Goal: Task Accomplishment & Management: Use online tool/utility

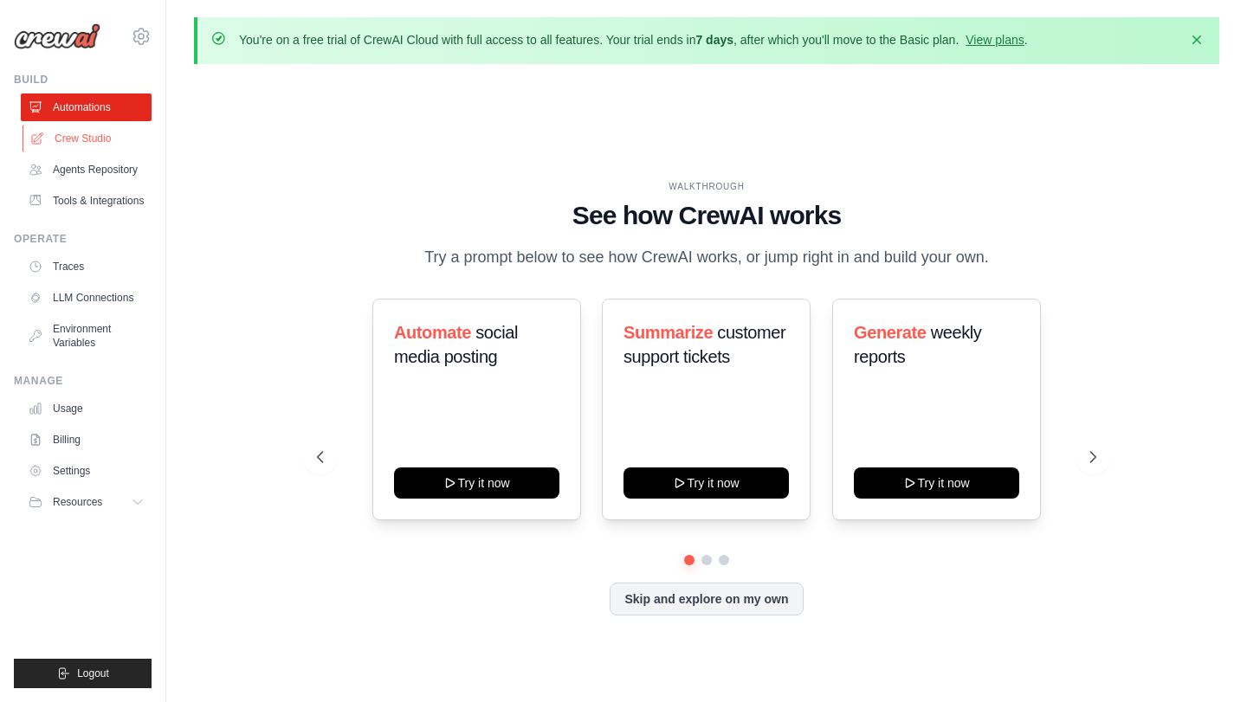
click at [103, 141] on link "Crew Studio" at bounding box center [88, 139] width 131 height 28
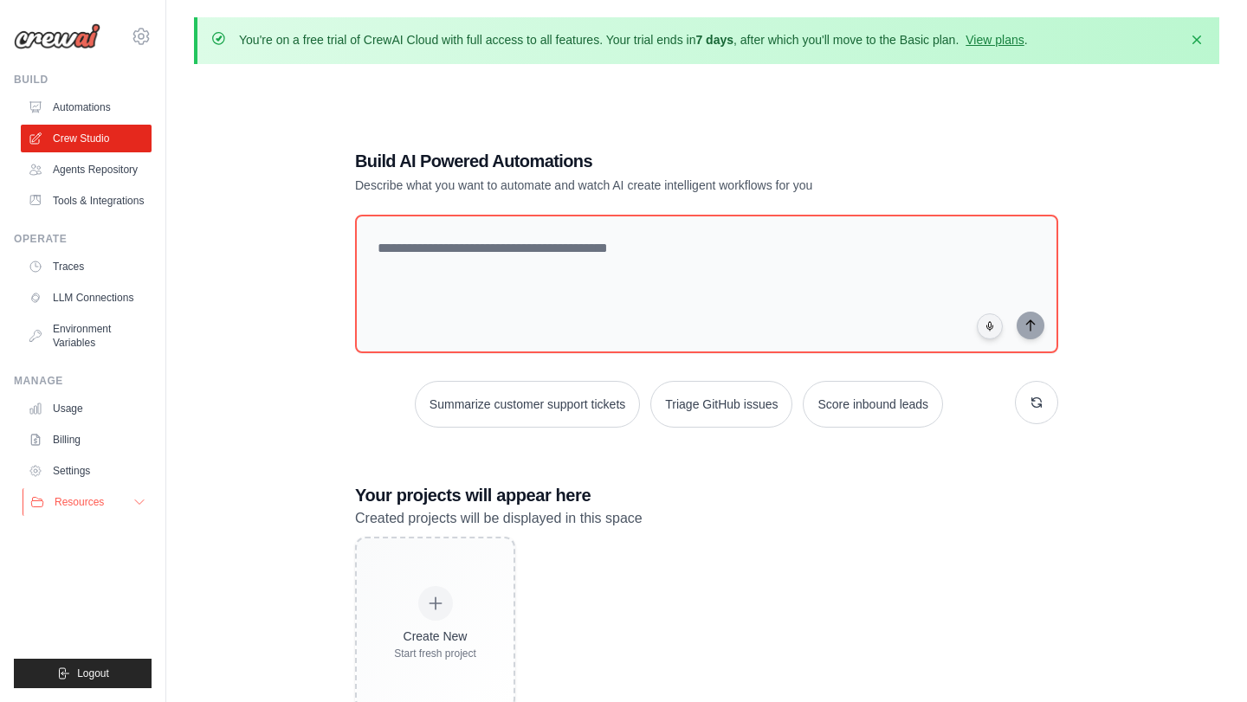
click at [74, 500] on span "Resources" at bounding box center [79, 502] width 49 height 14
click at [83, 556] on span "GitHub" at bounding box center [77, 559] width 32 height 14
click at [79, 434] on link "Billing" at bounding box center [88, 440] width 131 height 28
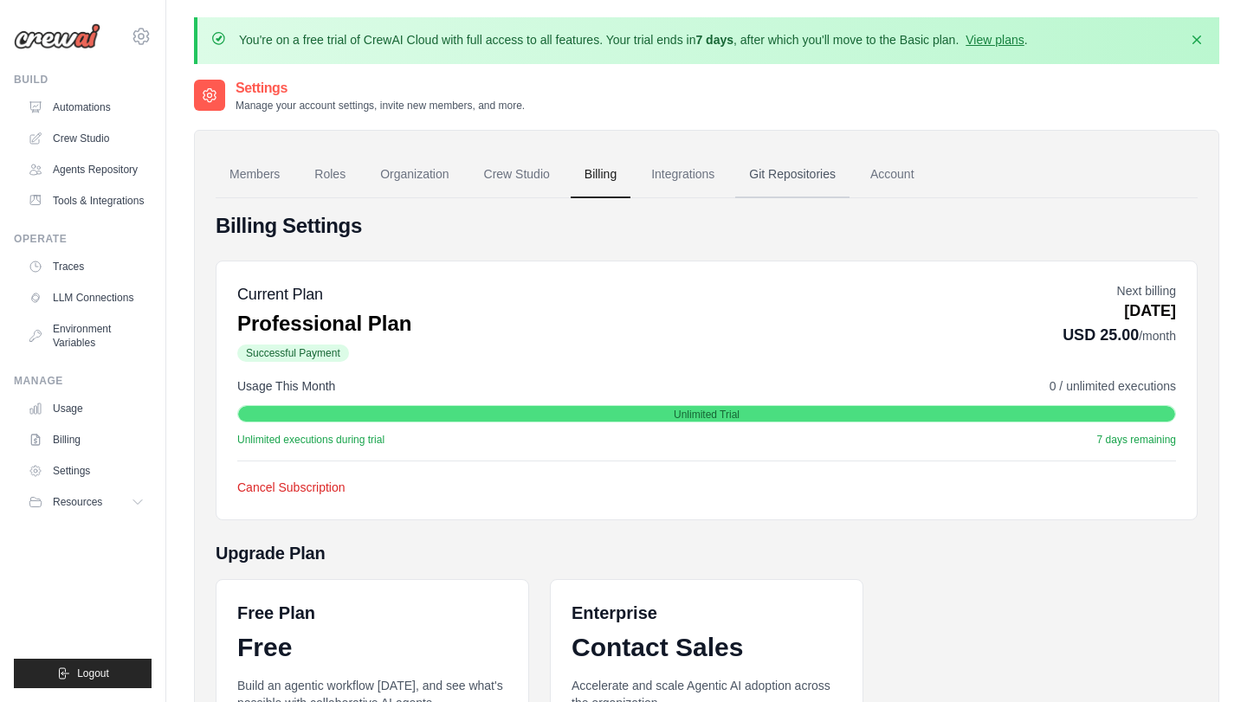
click at [766, 181] on link "Git Repositories" at bounding box center [792, 175] width 114 height 47
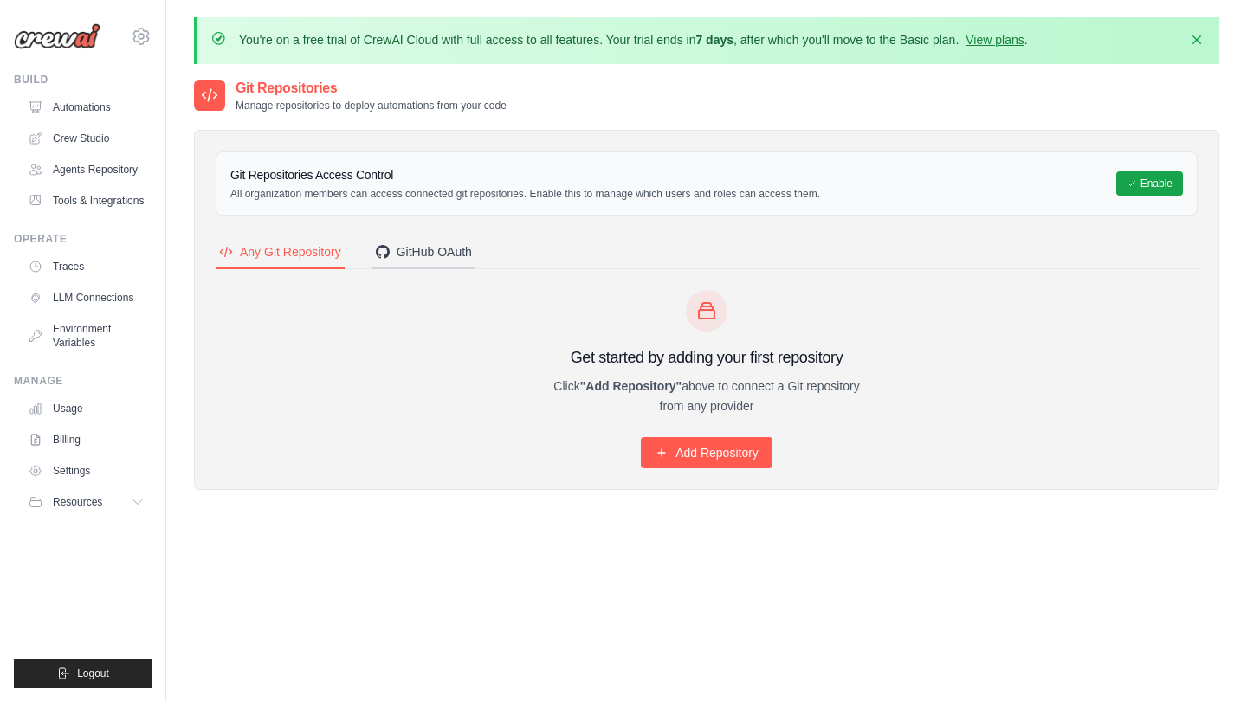
click at [441, 257] on div "GitHub OAuth" at bounding box center [424, 251] width 96 height 17
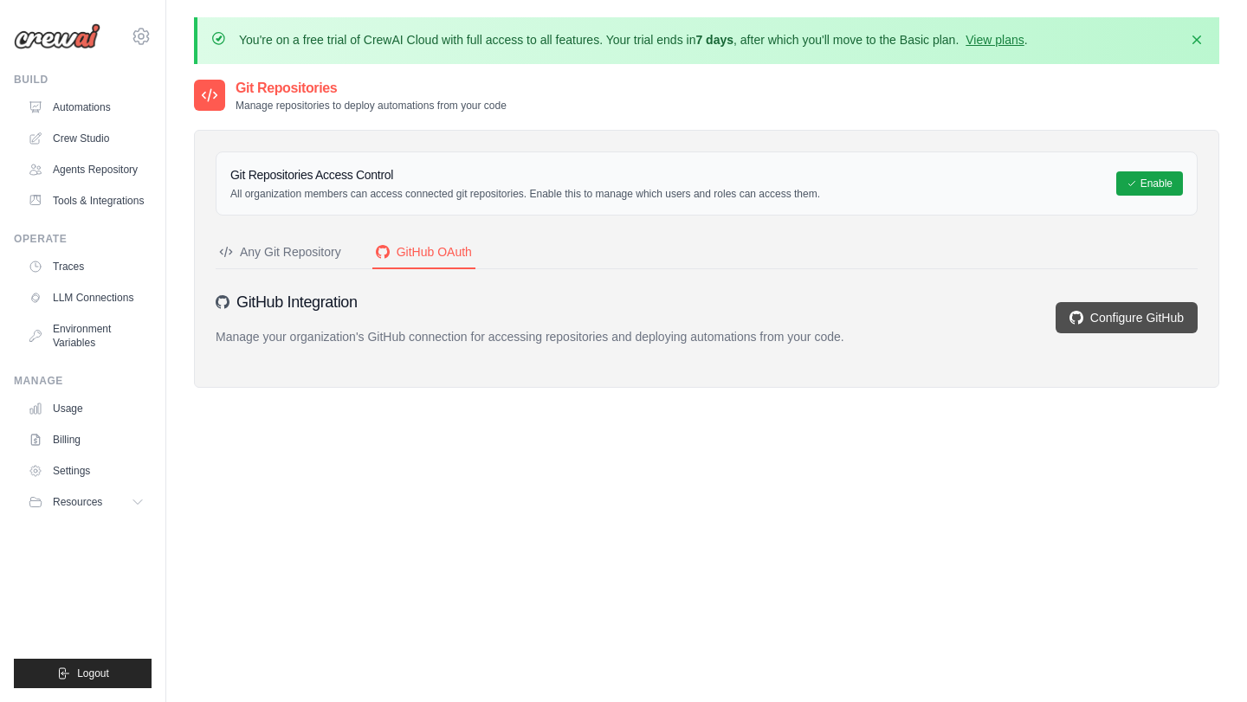
click at [1145, 321] on link "Configure GitHub" at bounding box center [1127, 317] width 142 height 31
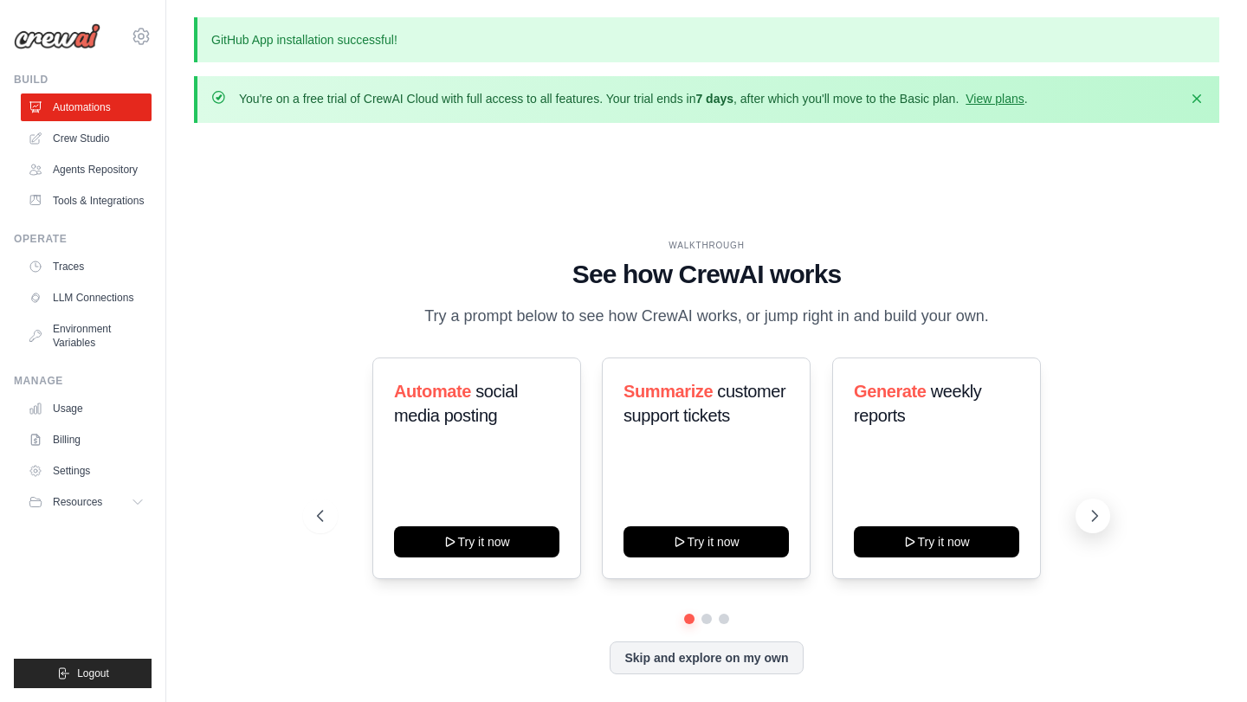
click at [1093, 517] on icon at bounding box center [1094, 515] width 17 height 17
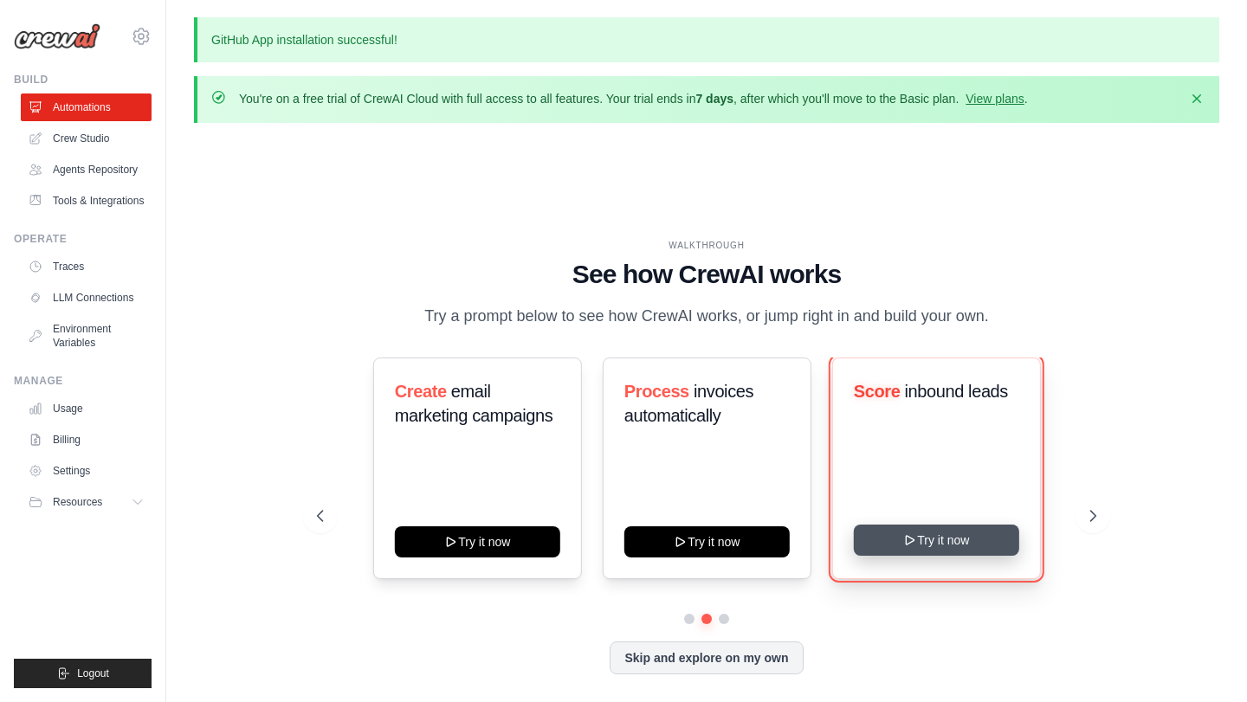
click at [935, 544] on button "Try it now" at bounding box center [936, 540] width 165 height 31
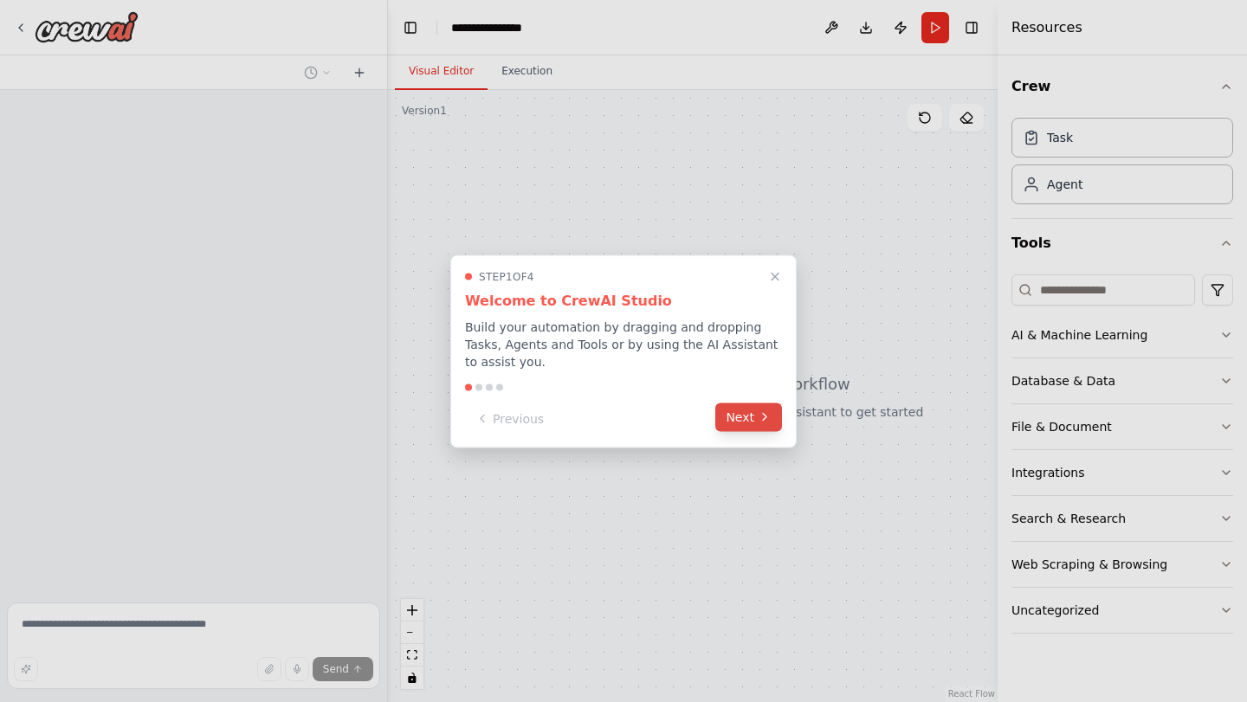
click at [753, 426] on button "Next" at bounding box center [748, 417] width 67 height 29
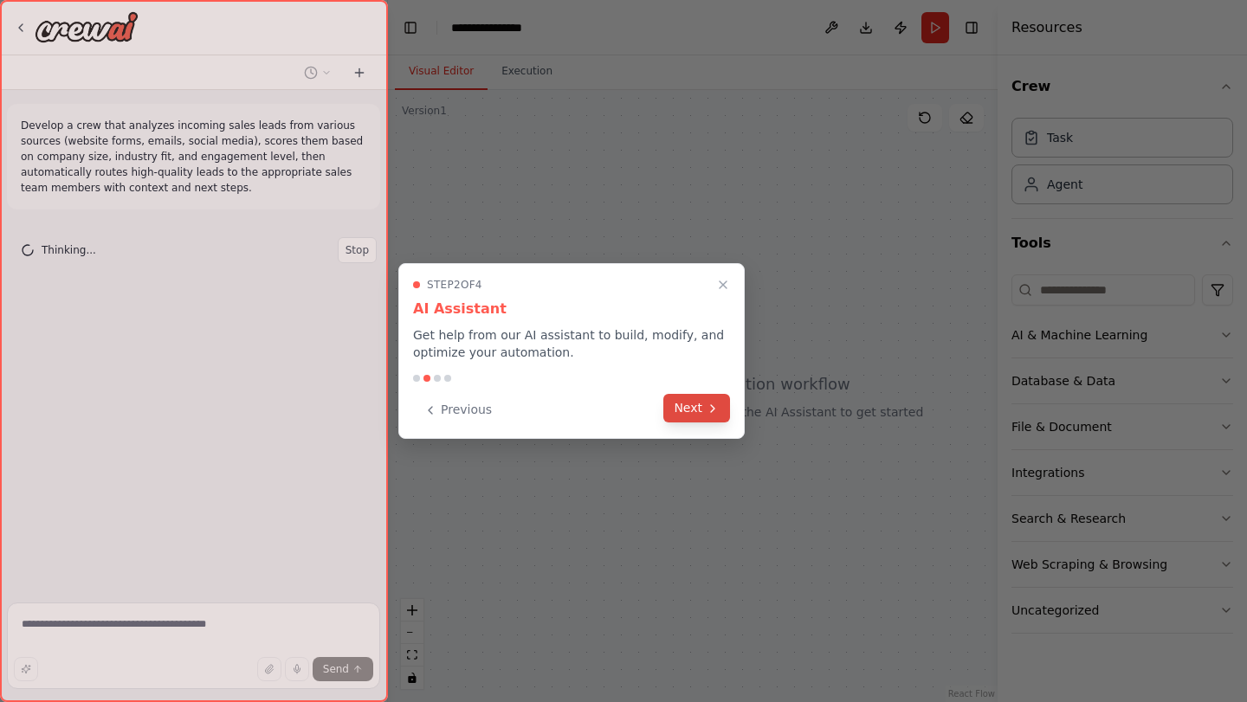
click at [699, 410] on button "Next" at bounding box center [696, 408] width 67 height 29
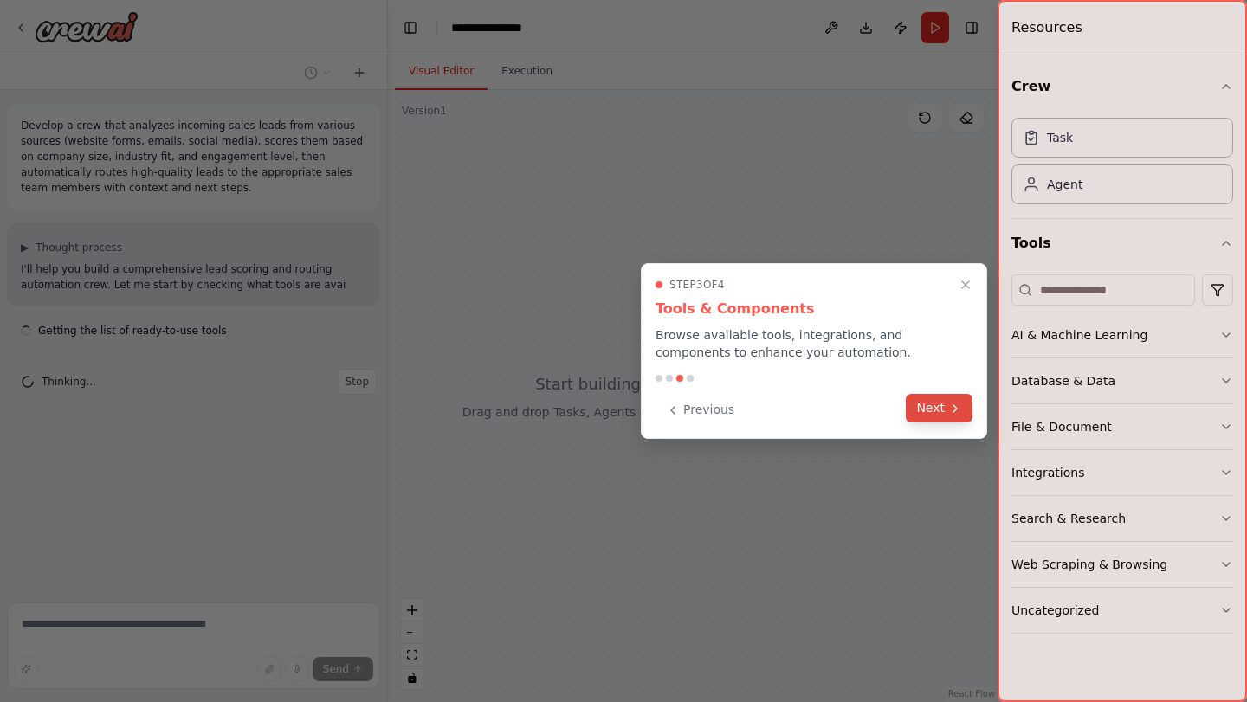
click at [953, 408] on icon at bounding box center [955, 409] width 14 height 14
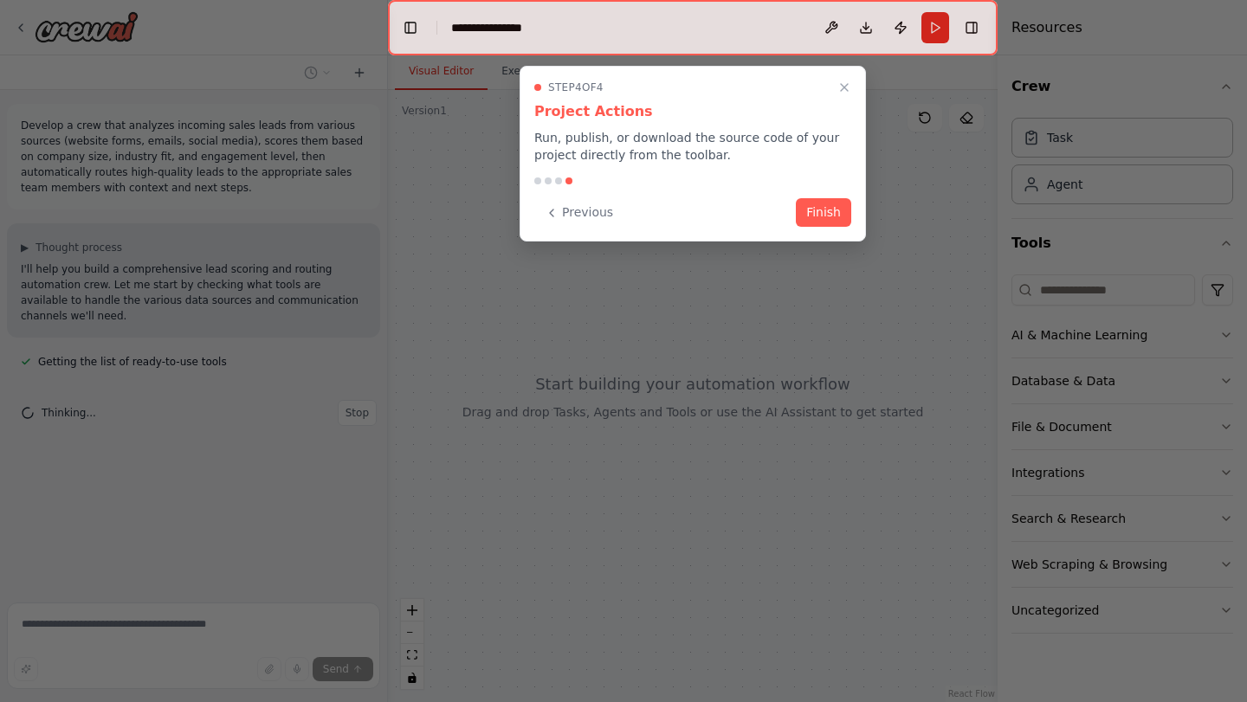
click at [833, 229] on div "Step 4 of 4 Project Actions Run, publish, or download the source code of your p…" at bounding box center [693, 154] width 346 height 176
click at [830, 223] on button "Finish" at bounding box center [823, 211] width 55 height 29
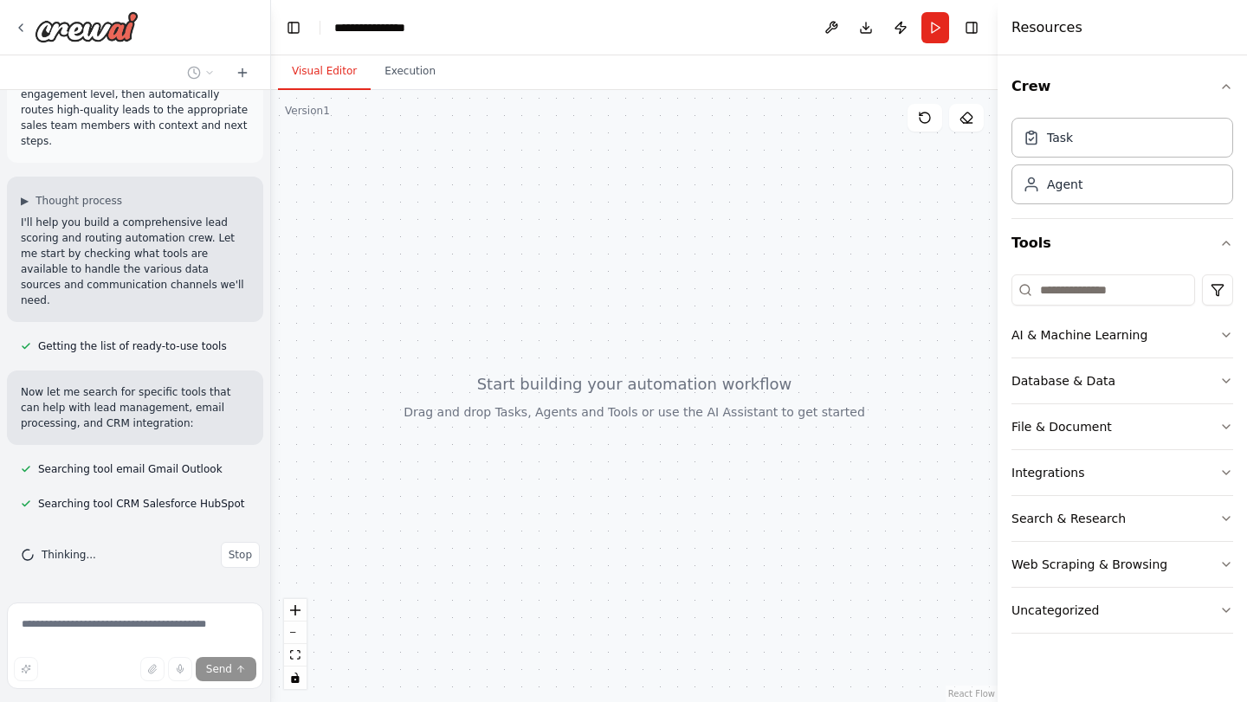
scroll to position [61, 0]
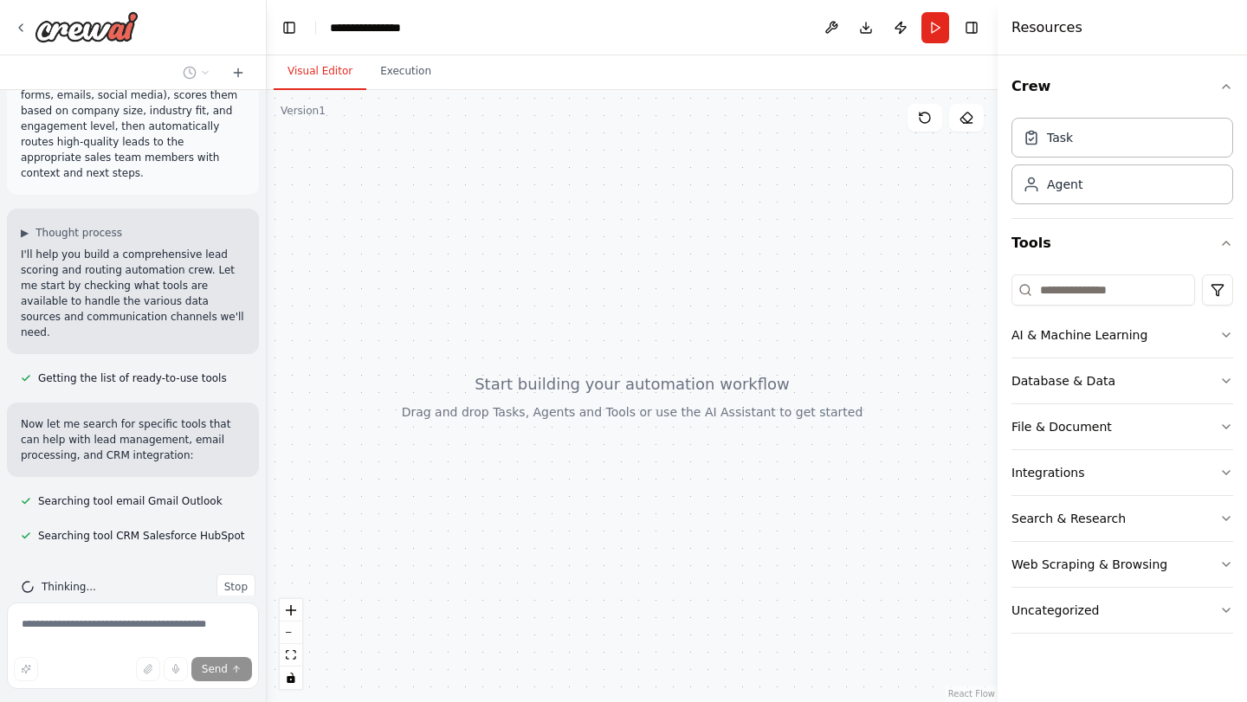
drag, startPoint x: 385, startPoint y: 306, endPoint x: 267, endPoint y: 295, distance: 119.1
click at [267, 295] on div "**********" at bounding box center [623, 351] width 1247 height 702
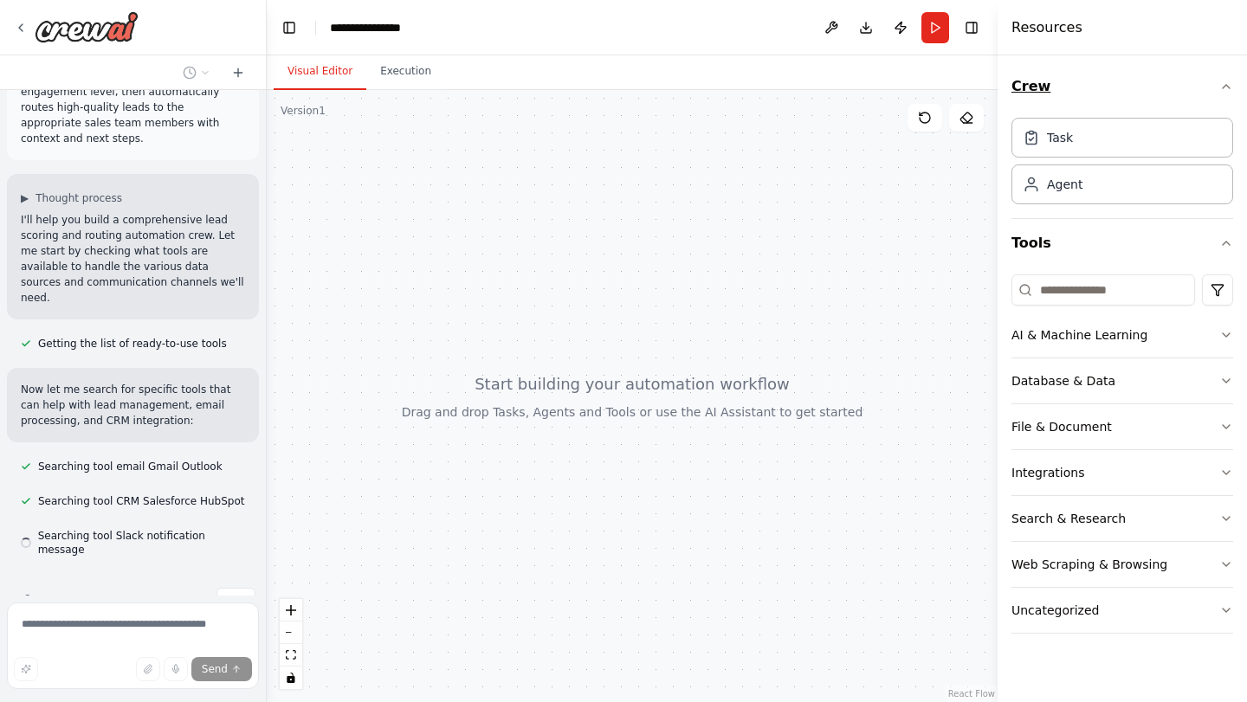
click at [1073, 82] on button "Crew" at bounding box center [1122, 86] width 222 height 48
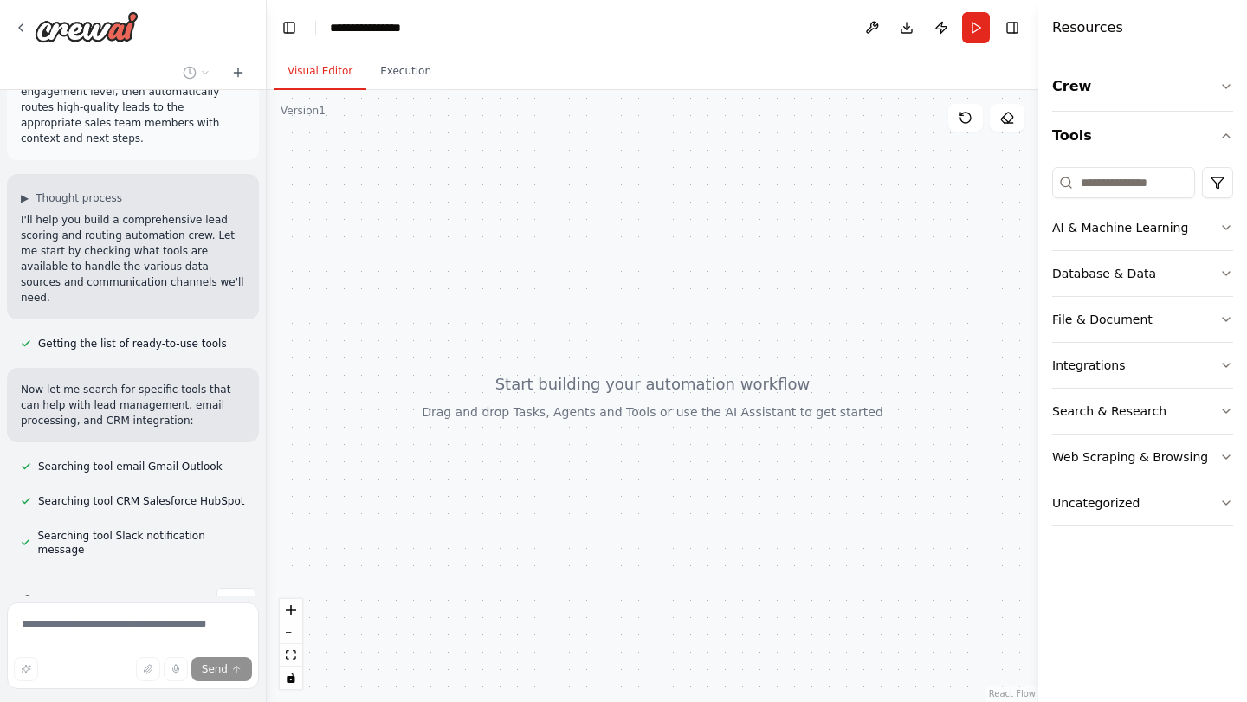
drag, startPoint x: 998, startPoint y: 124, endPoint x: 1037, endPoint y: 129, distance: 38.5
click at [1038, 129] on div at bounding box center [1041, 351] width 7 height 702
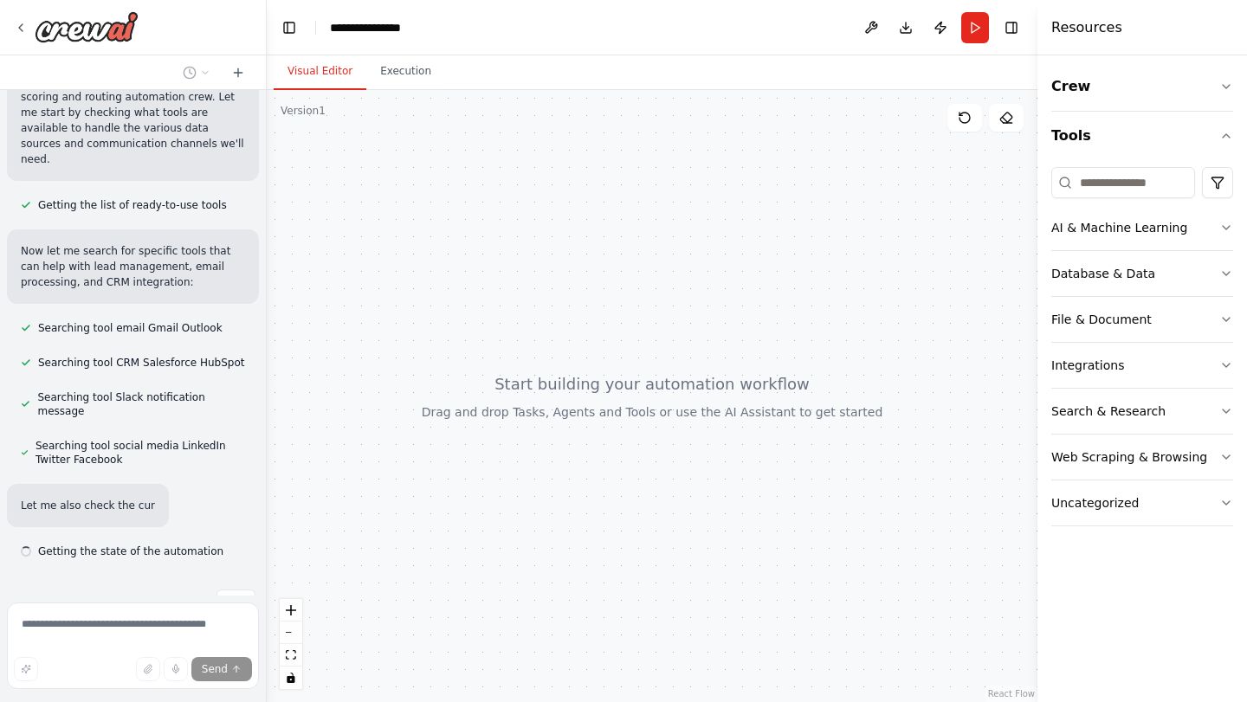
scroll to position [236, 0]
